Goal: Task Accomplishment & Management: Manage account settings

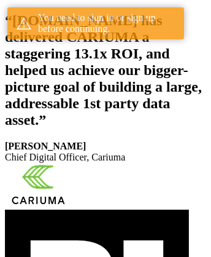
scroll to position [226, 0]
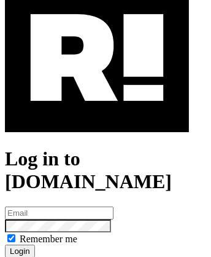
click at [97, 111] on img at bounding box center [97, 57] width 184 height 149
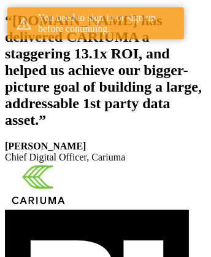
scroll to position [226, 0]
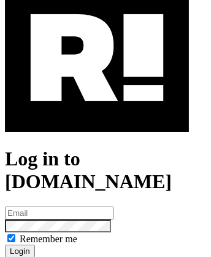
click at [97, 111] on img at bounding box center [97, 57] width 184 height 149
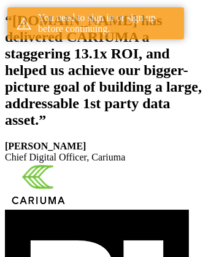
scroll to position [226, 0]
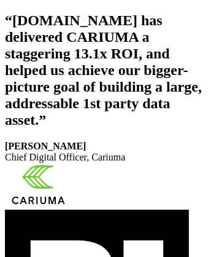
scroll to position [207, 0]
